Goal: Obtain resource: Download file/media

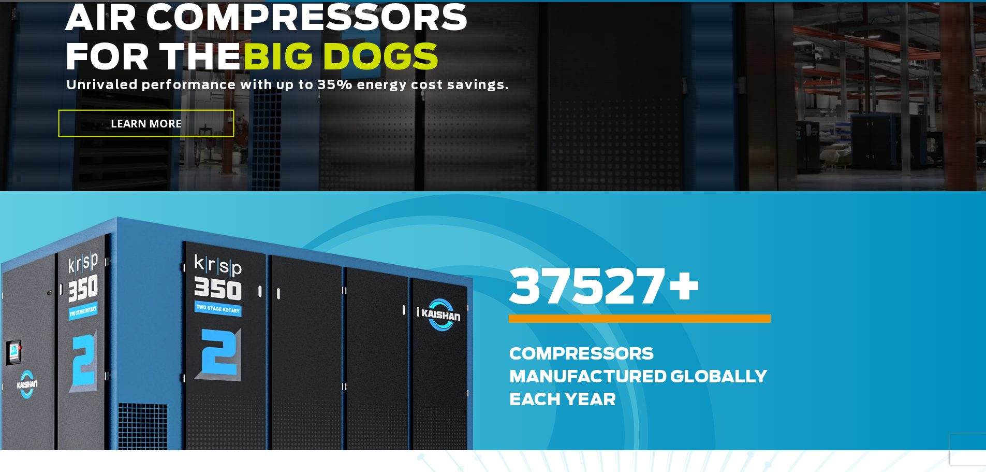
scroll to position [311, 0]
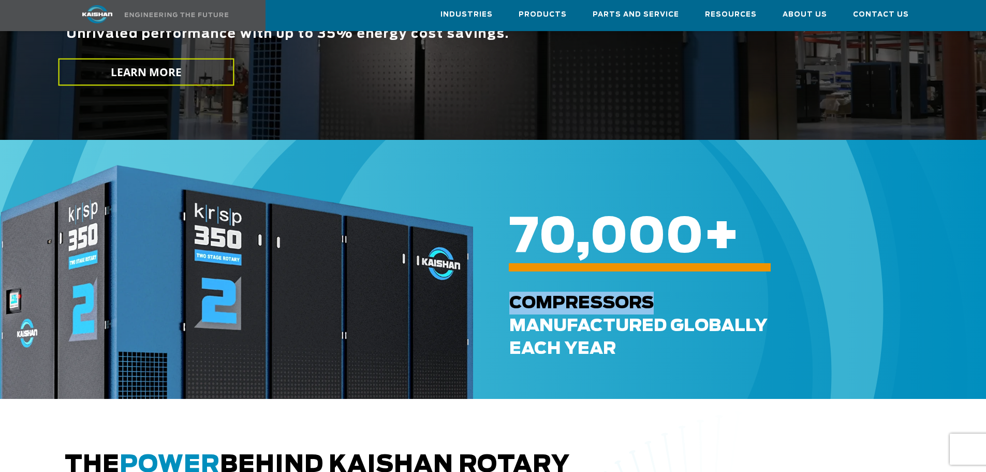
drag, startPoint x: 656, startPoint y: 284, endPoint x: 514, endPoint y: 291, distance: 142.0
click at [514, 291] on div "Compressors Manufactured GLOBALLY each Year" at bounding box center [745, 325] width 473 height 68
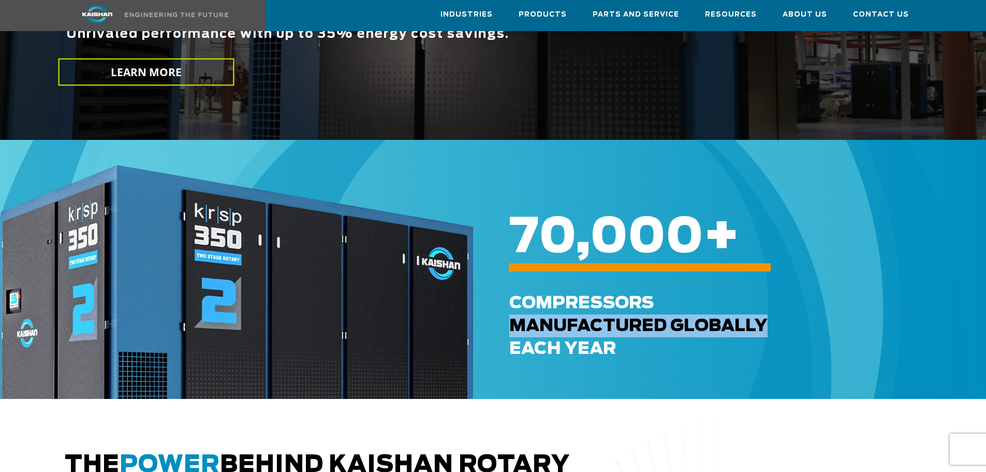
drag, startPoint x: 508, startPoint y: 307, endPoint x: 762, endPoint y: 305, distance: 254.6
click at [762, 305] on div "Compressors Manufactured GLOBALLY each Year" at bounding box center [709, 328] width 473 height 146
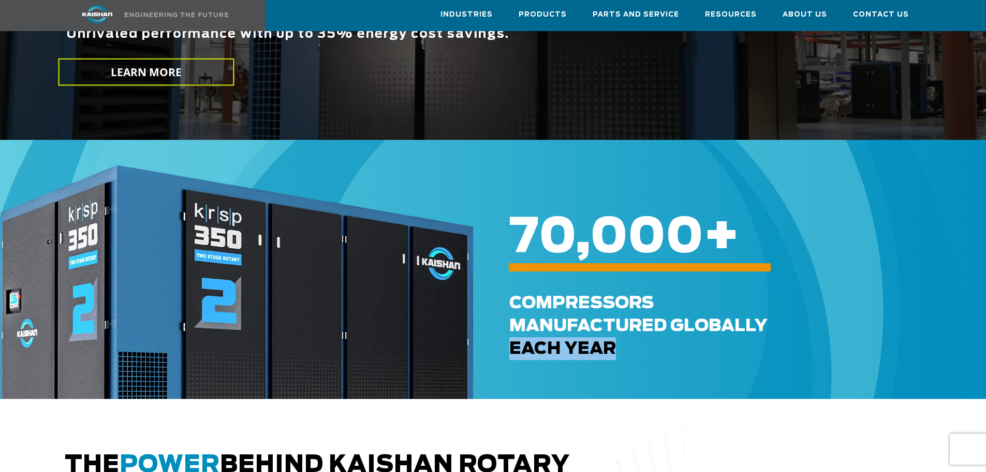
drag, startPoint x: 616, startPoint y: 336, endPoint x: 513, endPoint y: 342, distance: 102.6
click at [513, 342] on div "Compressors Manufactured GLOBALLY each Year" at bounding box center [745, 325] width 473 height 68
click at [625, 324] on div "Compressors Manufactured GLOBALLY each Year" at bounding box center [745, 325] width 473 height 68
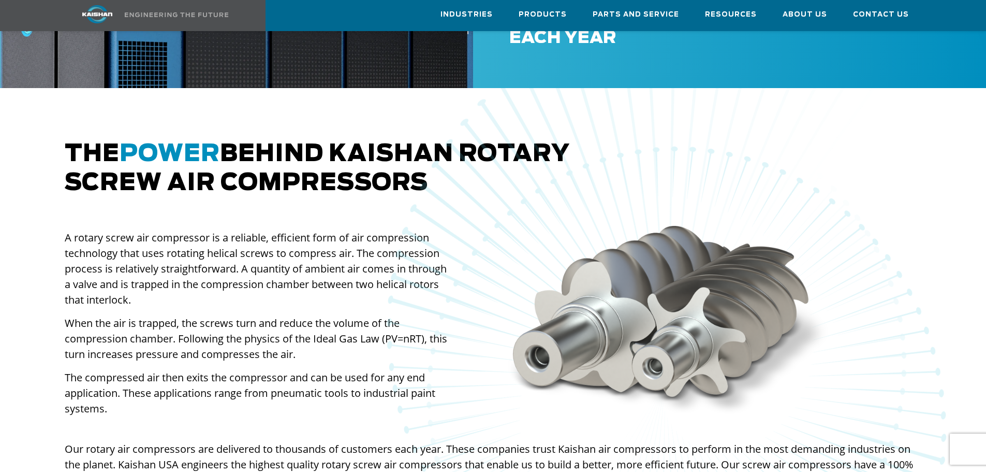
scroll to position [362, 0]
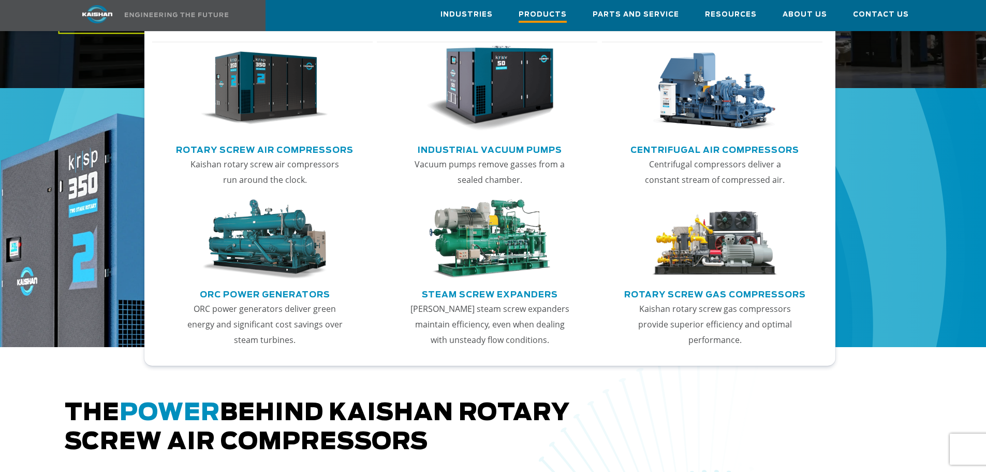
click at [567, 15] on span "Products" at bounding box center [543, 16] width 48 height 14
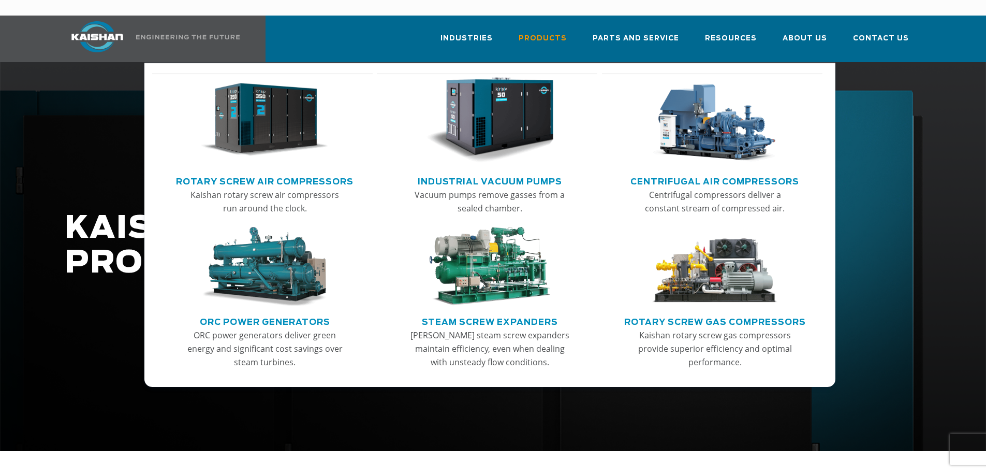
click at [273, 122] on img "Main menu" at bounding box center [264, 120] width 127 height 86
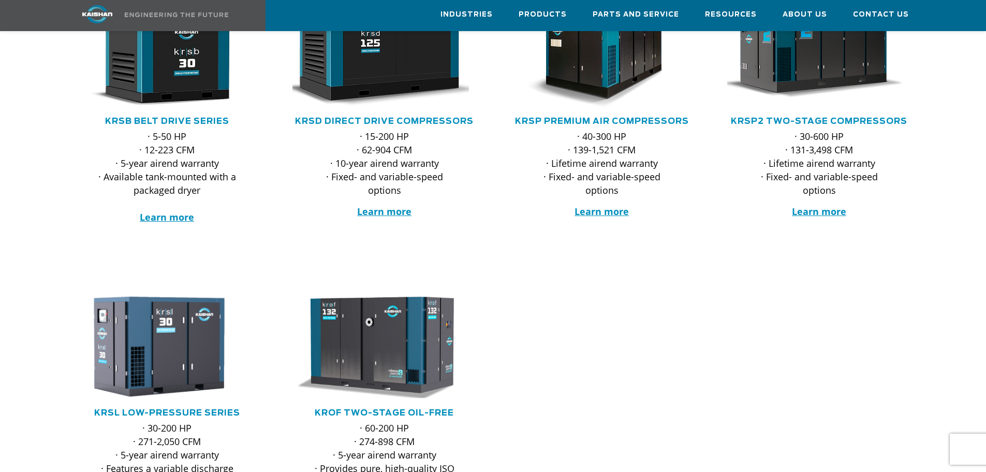
scroll to position [311, 0]
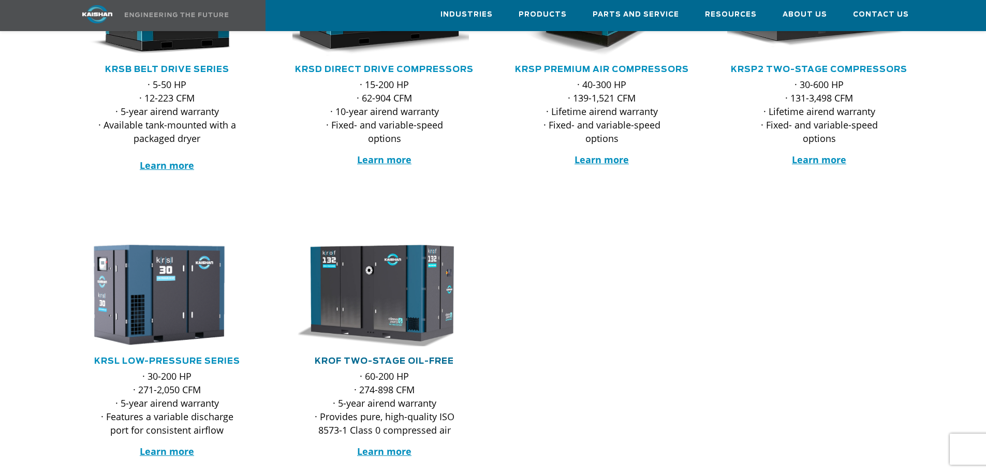
click at [373, 357] on link "KROF TWO-STAGE OIL-FREE" at bounding box center [384, 361] width 139 height 8
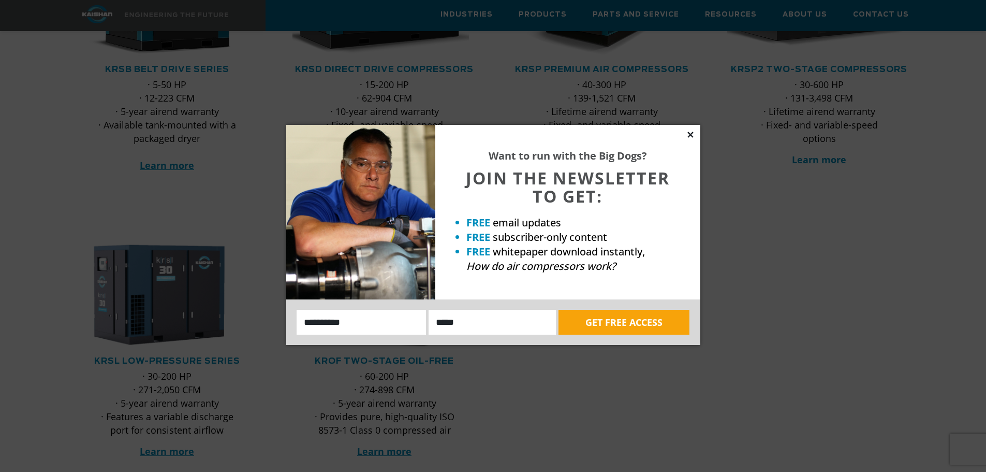
click at [689, 135] on icon at bounding box center [690, 134] width 6 height 6
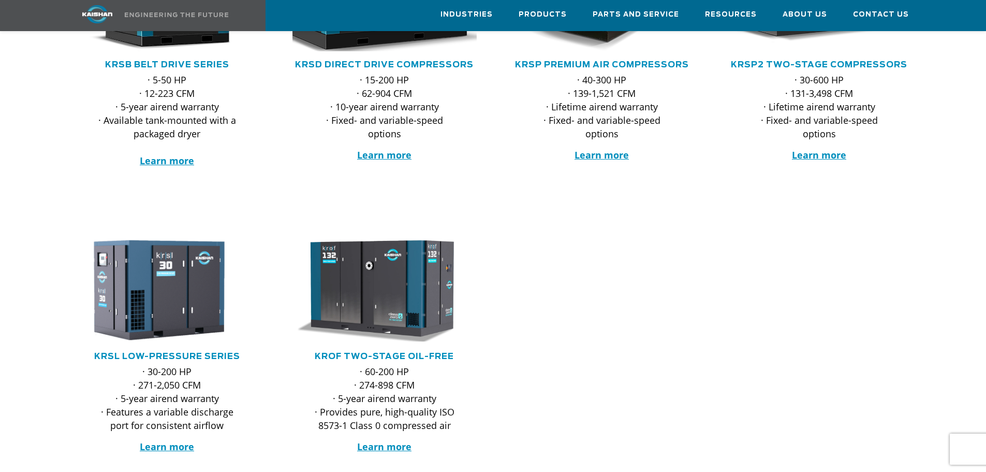
scroll to position [362, 0]
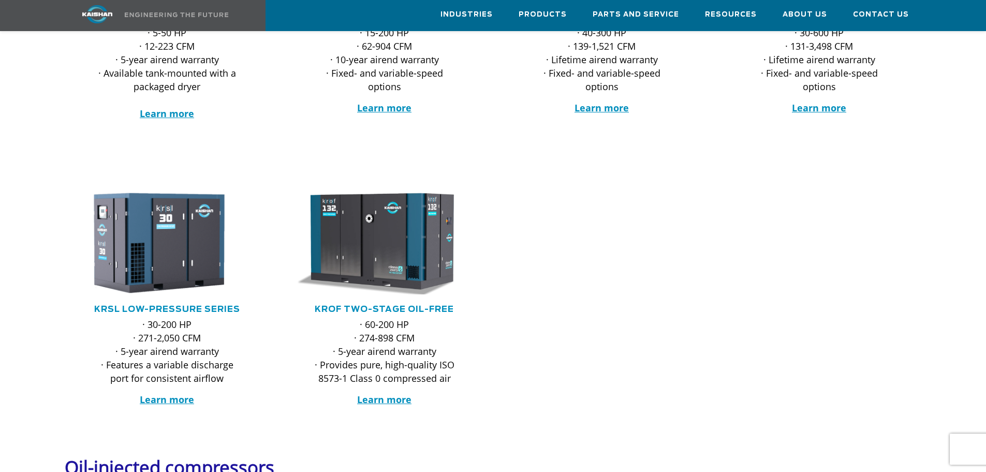
click at [417, 283] on div ".path{fill:none;stroke:#333;stroke-miterlimit:10;stroke-width:1.5px;}" at bounding box center [384, 246] width 197 height 113
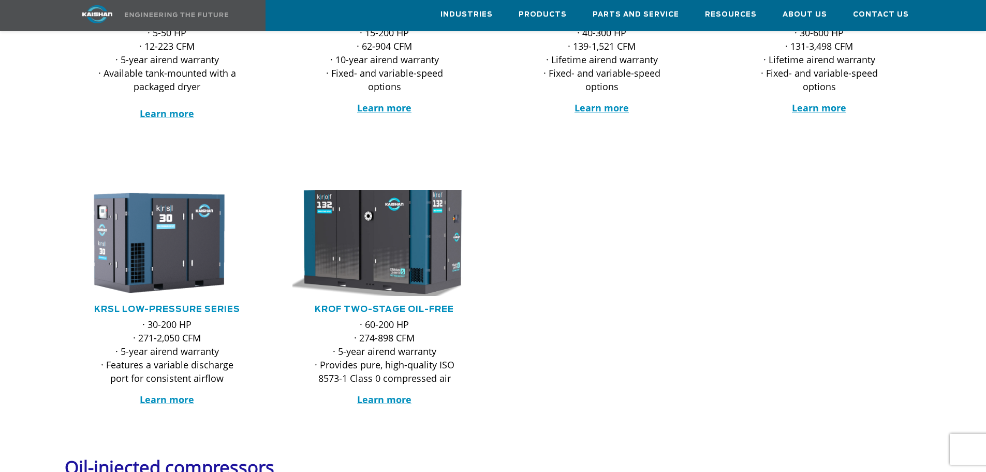
click at [439, 247] on img at bounding box center [376, 243] width 203 height 116
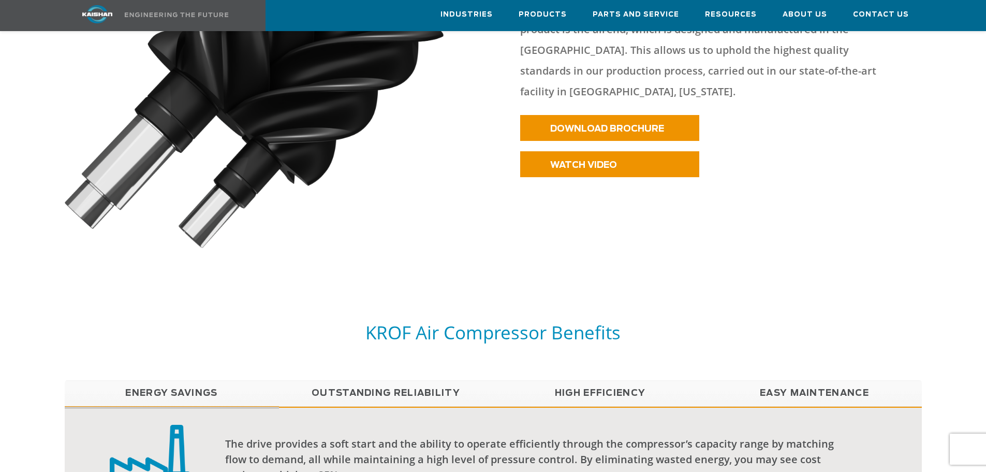
scroll to position [828, 0]
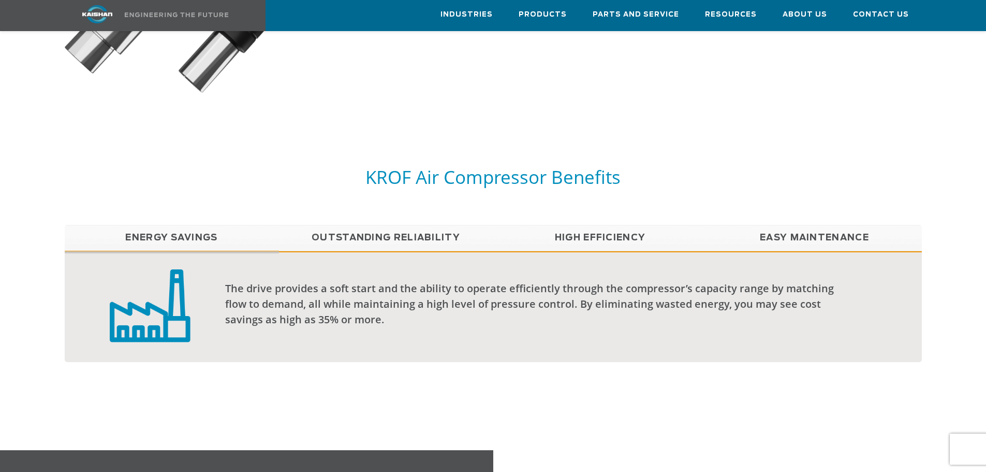
click at [736, 113] on div at bounding box center [493, 260] width 986 height 295
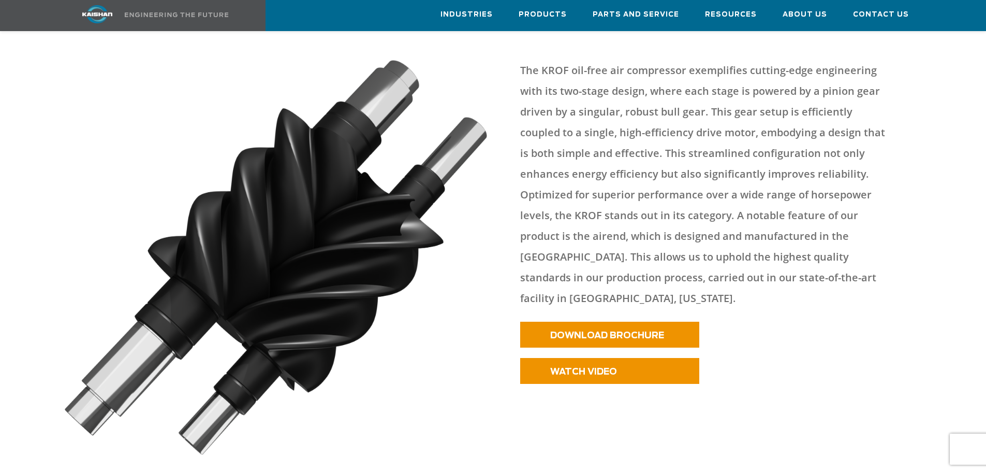
scroll to position [466, 0]
click at [613, 331] on span "DOWNLOAD BROCHURE" at bounding box center [594, 335] width 114 height 9
